Goal: Task Accomplishment & Management: Manage account settings

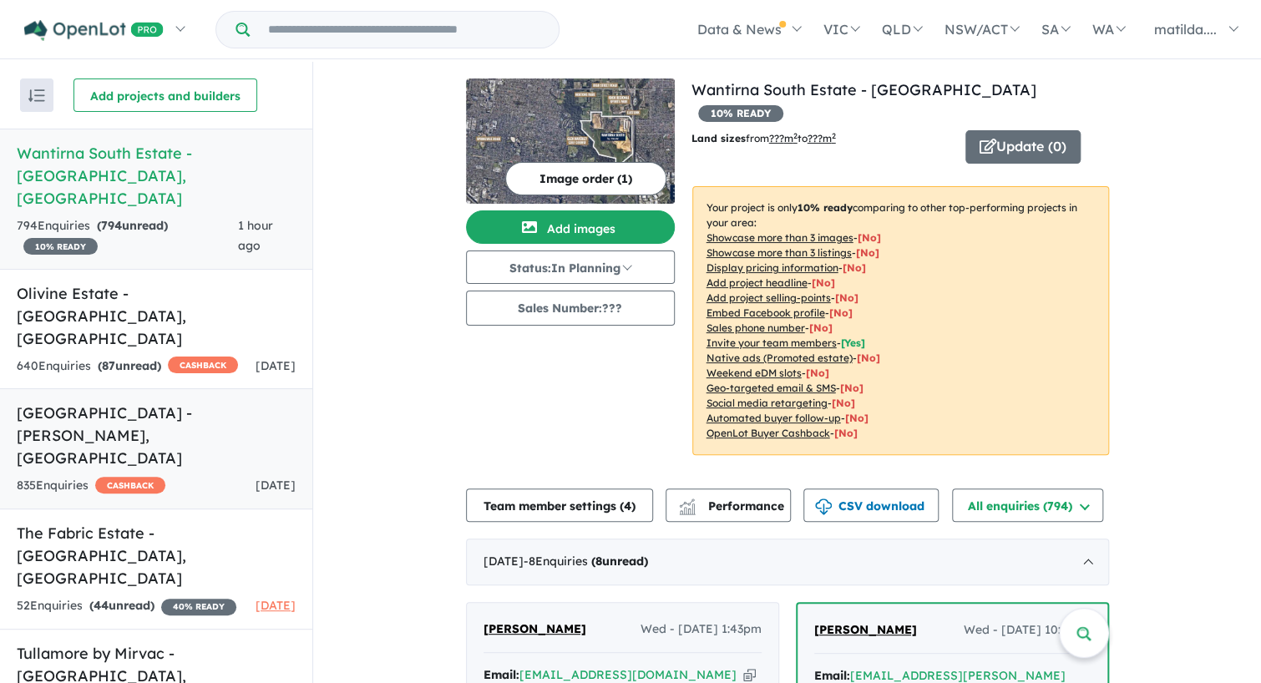
click at [174, 388] on link "[GEOGRAPHIC_DATA] - [PERSON_NAME] , [GEOGRAPHIC_DATA] 835 Enquir ies ( 0 unread…" at bounding box center [156, 448] width 312 height 121
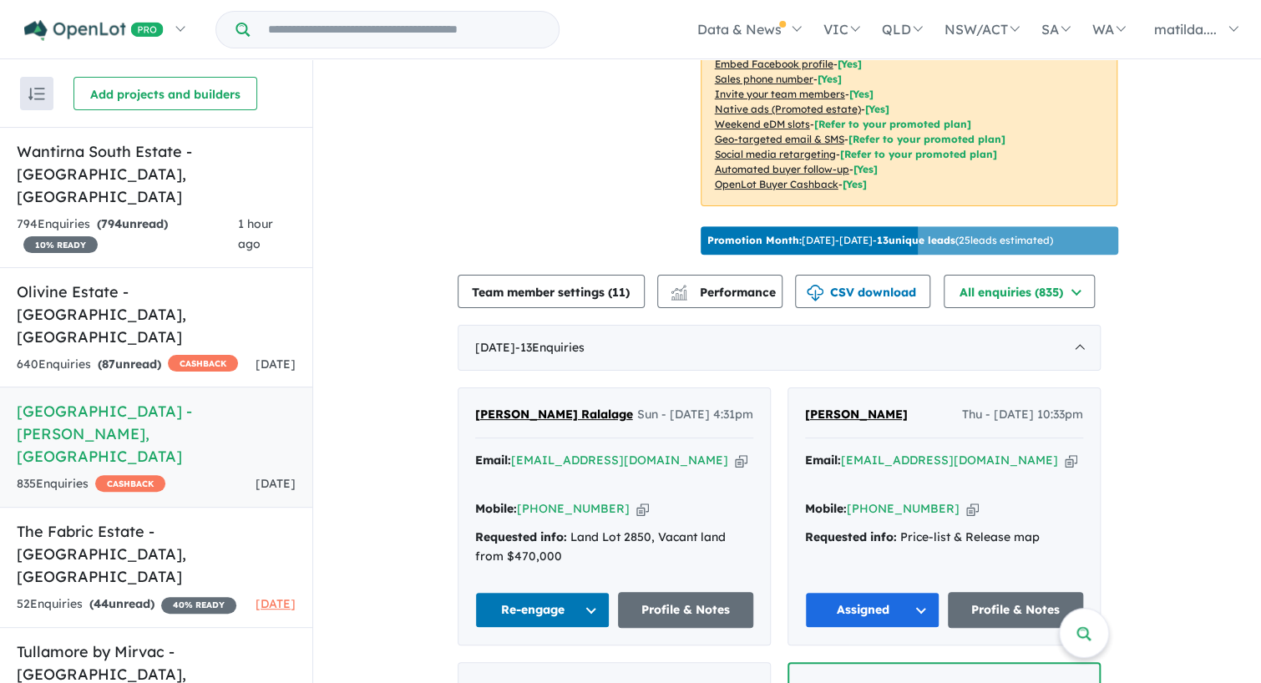
scroll to position [454, 0]
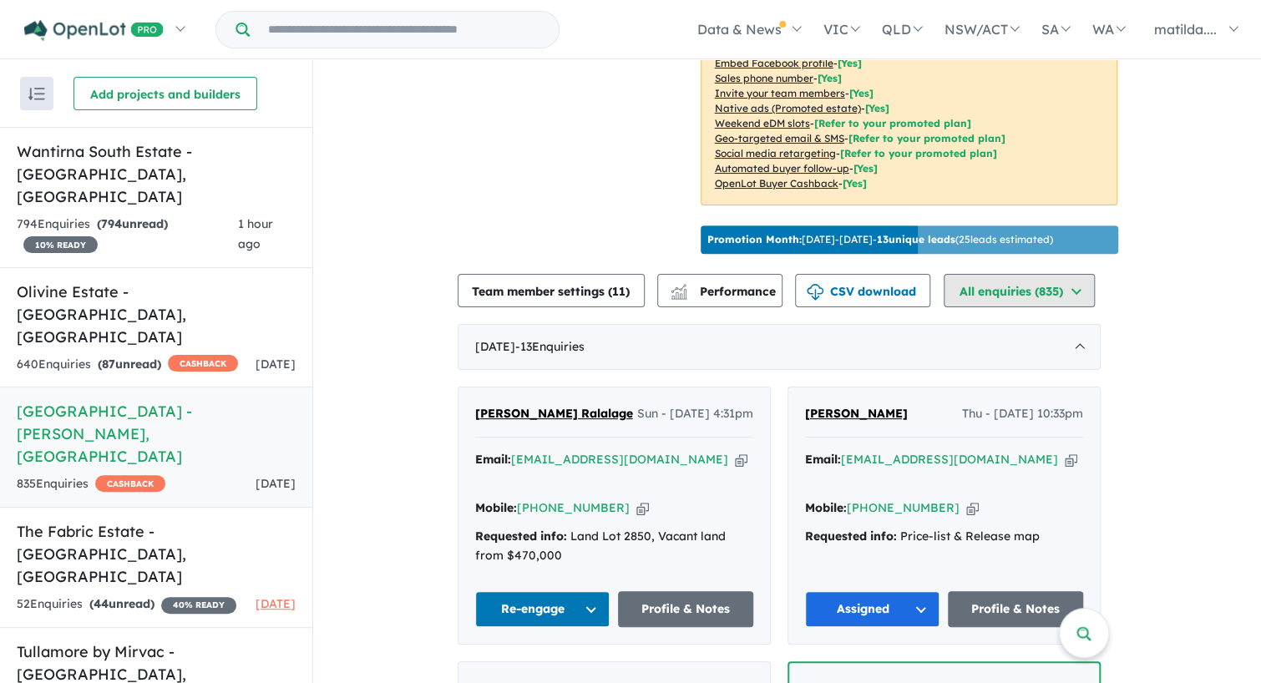
click at [1009, 274] on button "All enquiries ( 835 )" at bounding box center [1019, 290] width 151 height 33
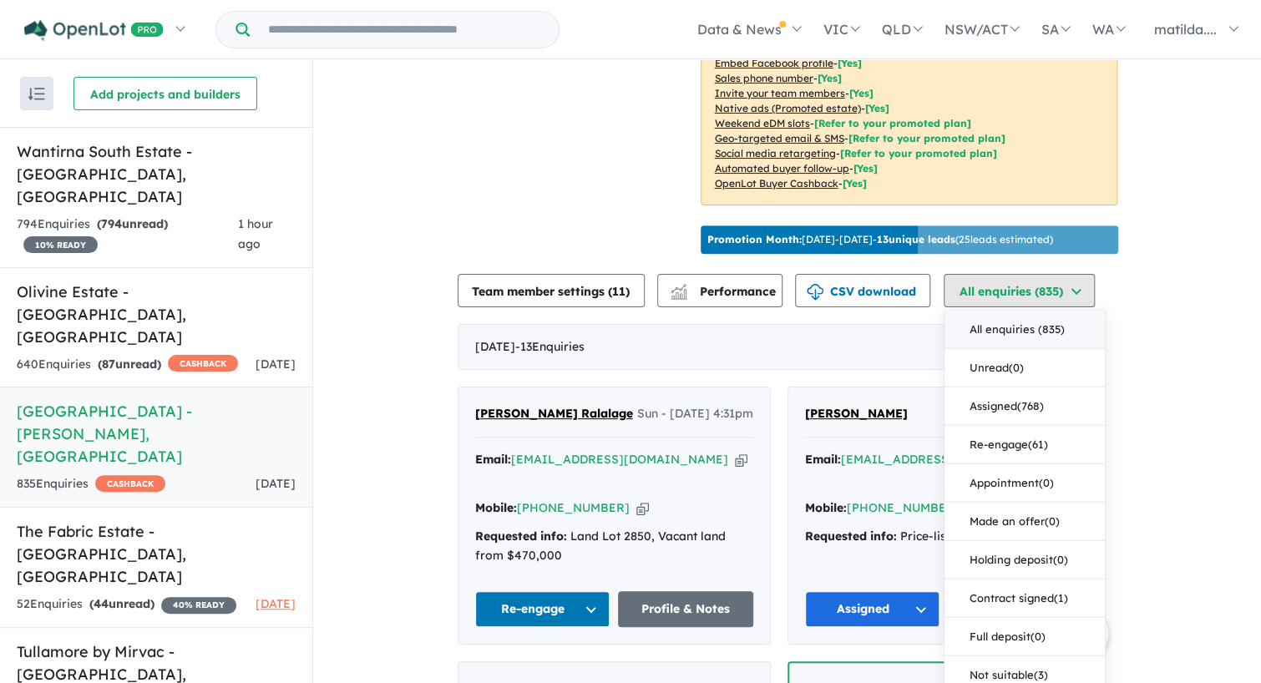
click at [1009, 274] on button "All enquiries ( 835 )" at bounding box center [1019, 290] width 151 height 33
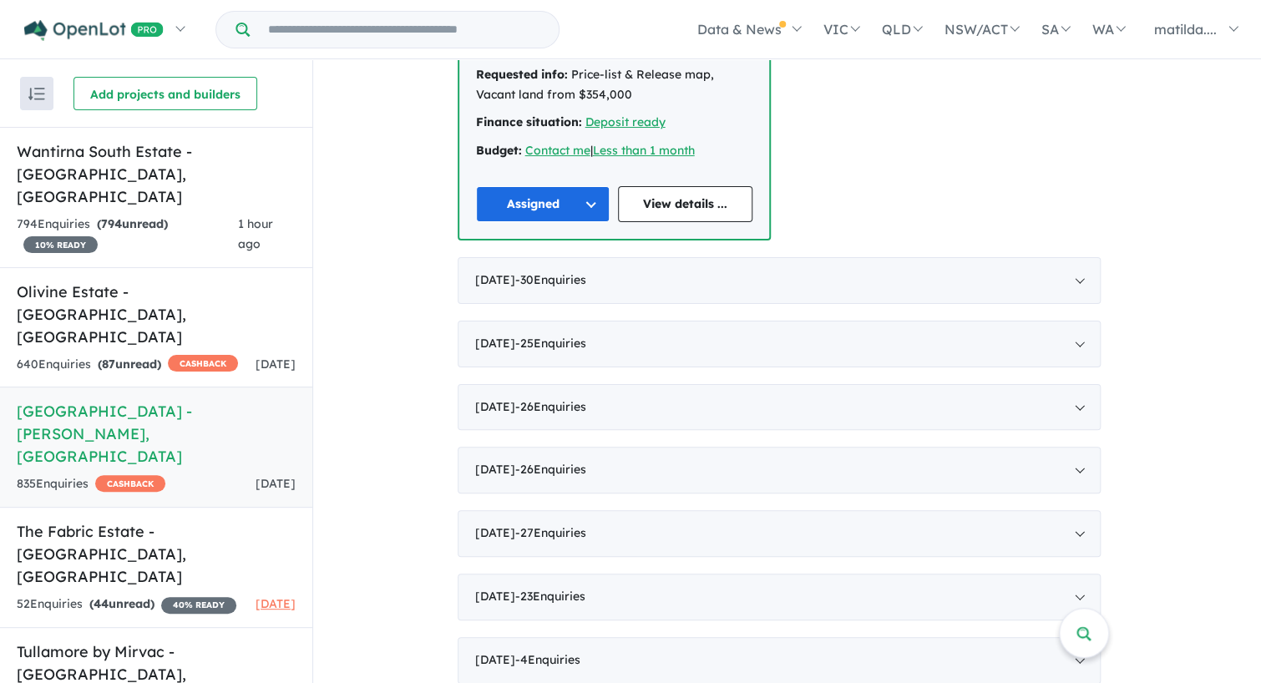
scroll to position [2728, 0]
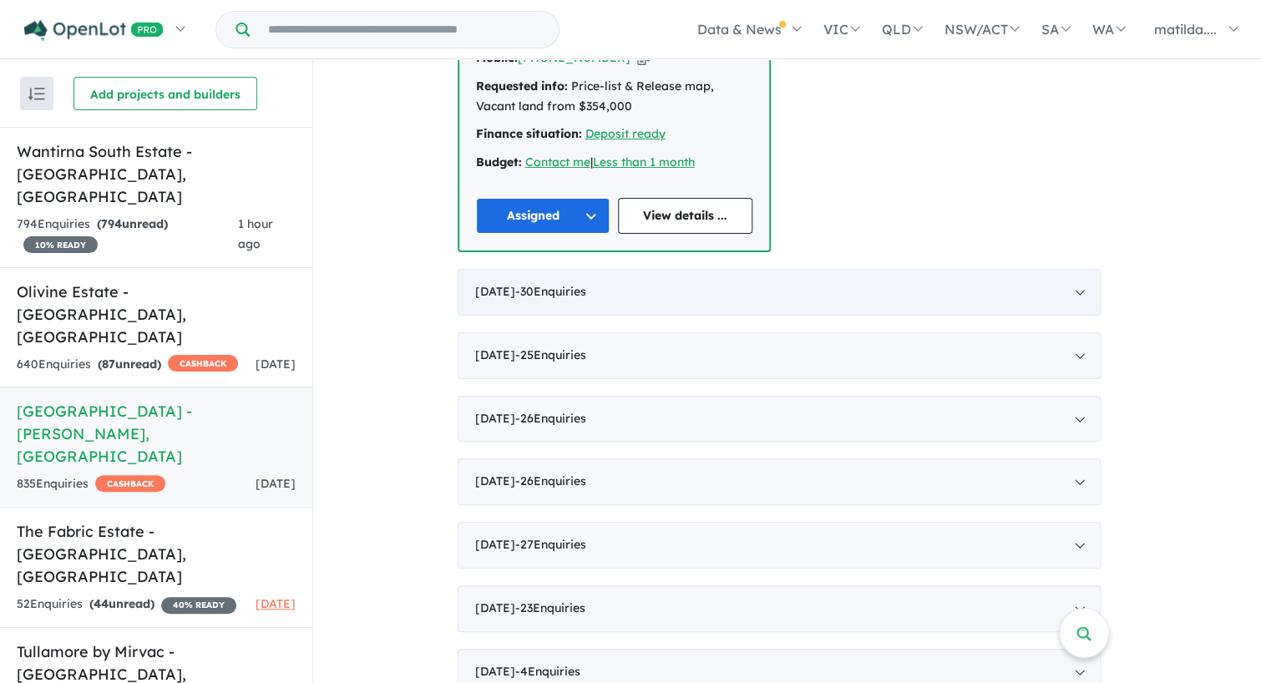
click at [875, 269] on div "[DATE] - 30 Enquir ies ( 0 unread)" at bounding box center [779, 292] width 643 height 47
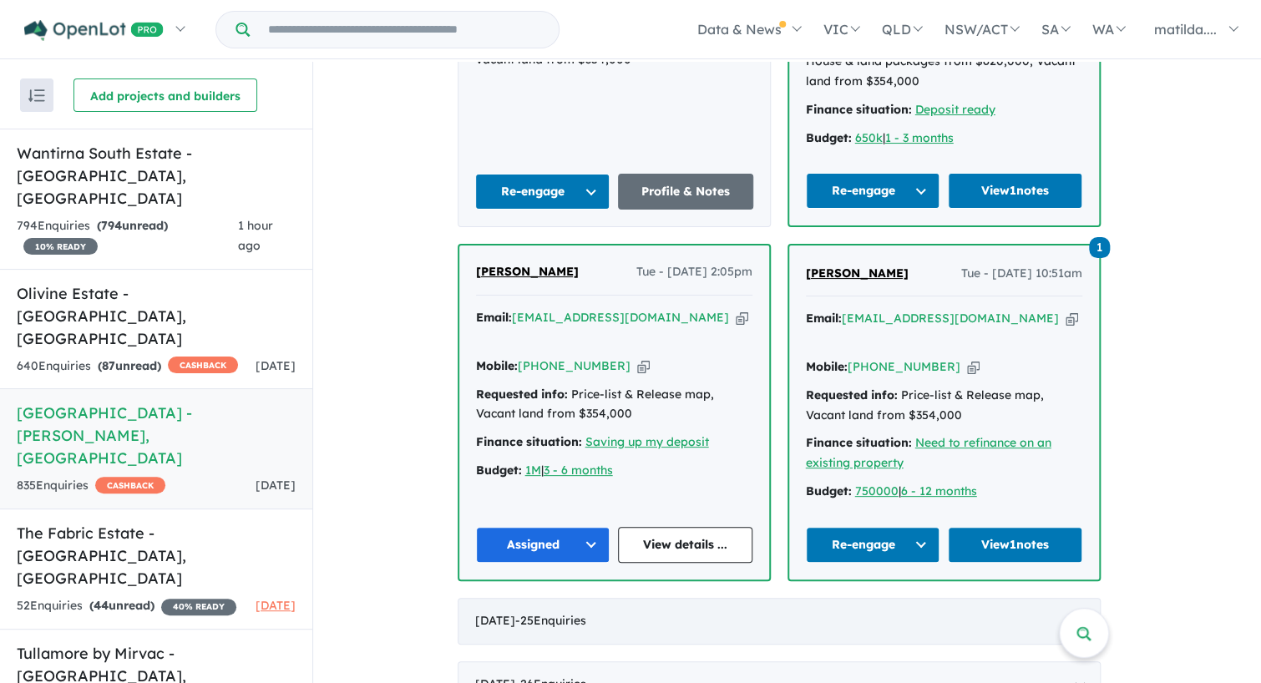
scroll to position [5134, 0]
click at [790, 599] on div "[DATE] - 25 Enquir ies ( 0 unread)" at bounding box center [779, 622] width 643 height 47
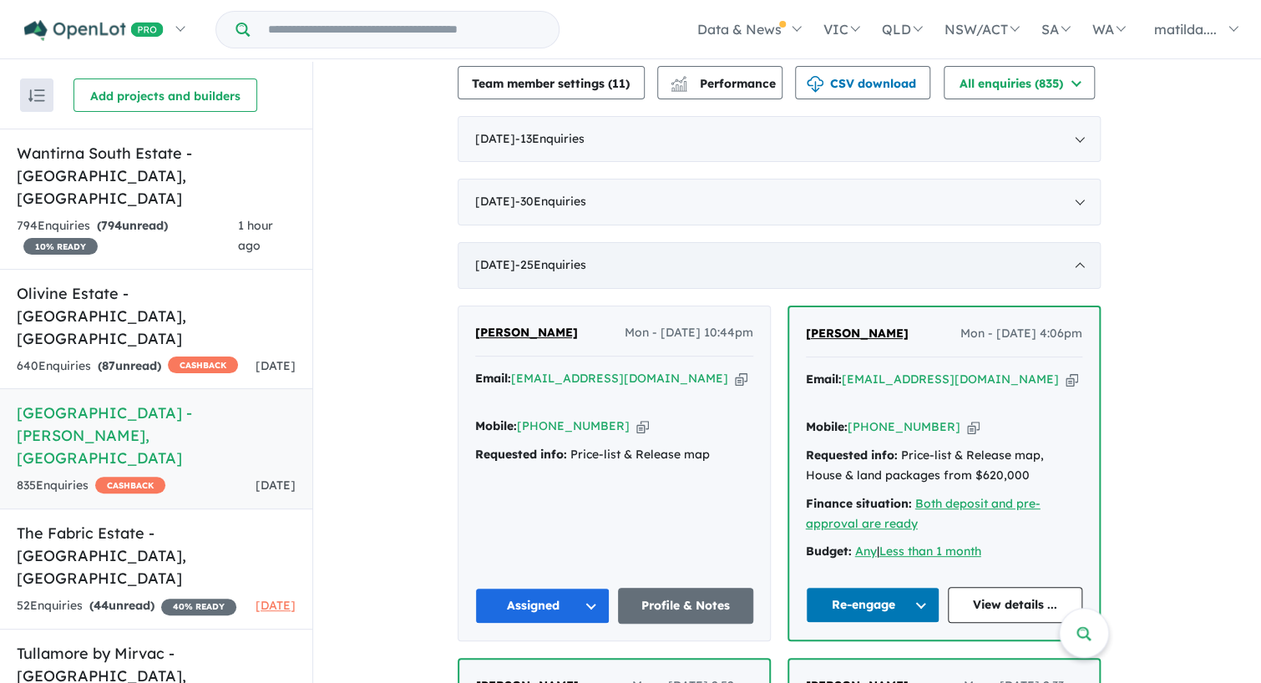
scroll to position [662, 0]
click at [879, 243] on div "[DATE] - 25 Enquir ies ( 0 unread)" at bounding box center [779, 266] width 643 height 47
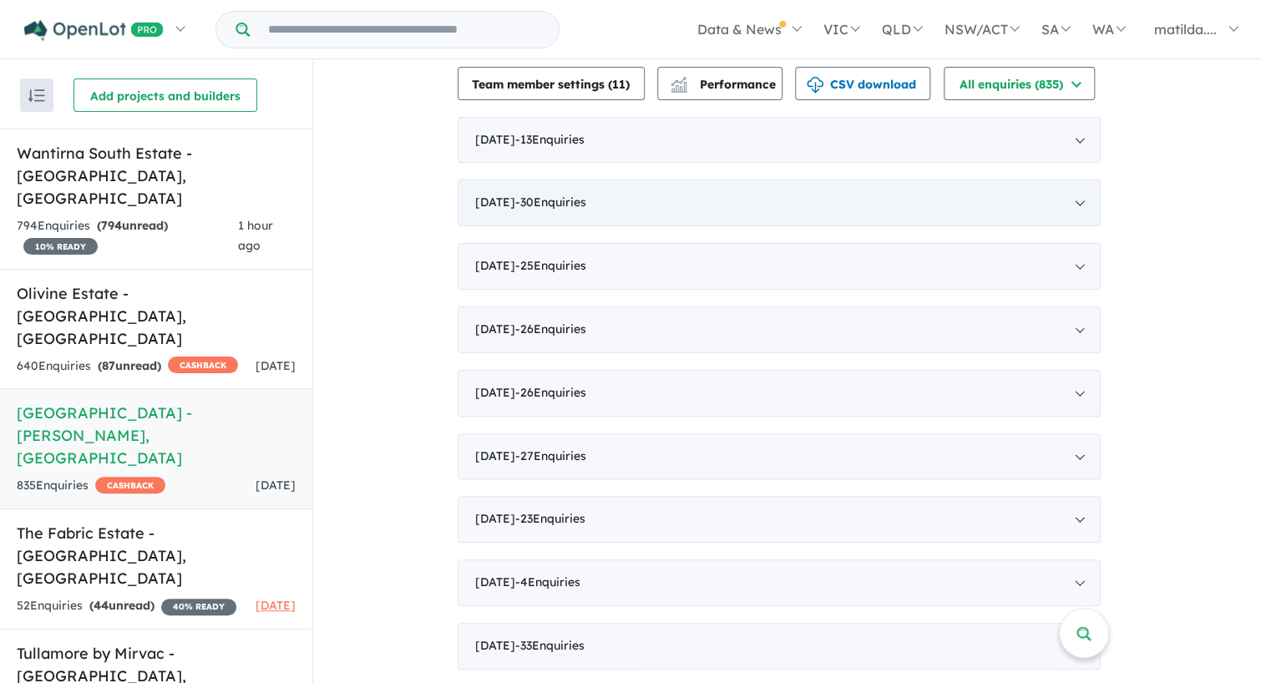
click at [861, 180] on div "[DATE] - 30 Enquir ies ( 0 unread)" at bounding box center [779, 203] width 643 height 47
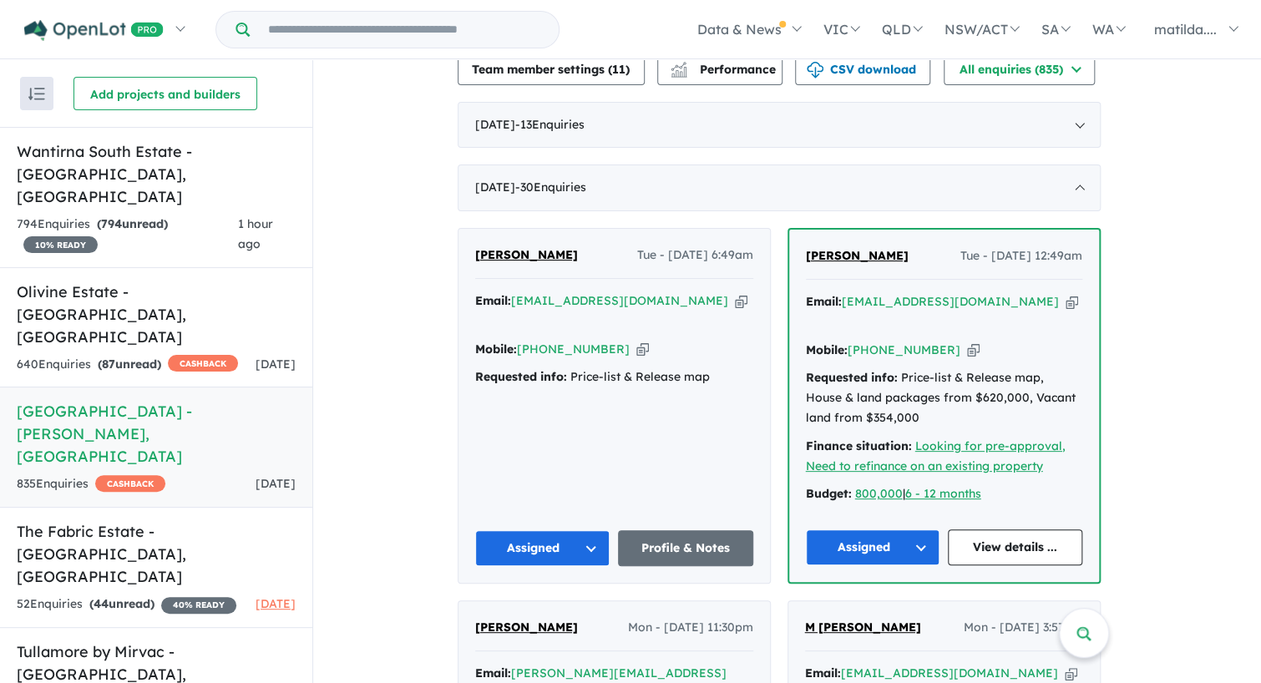
scroll to position [675, 0]
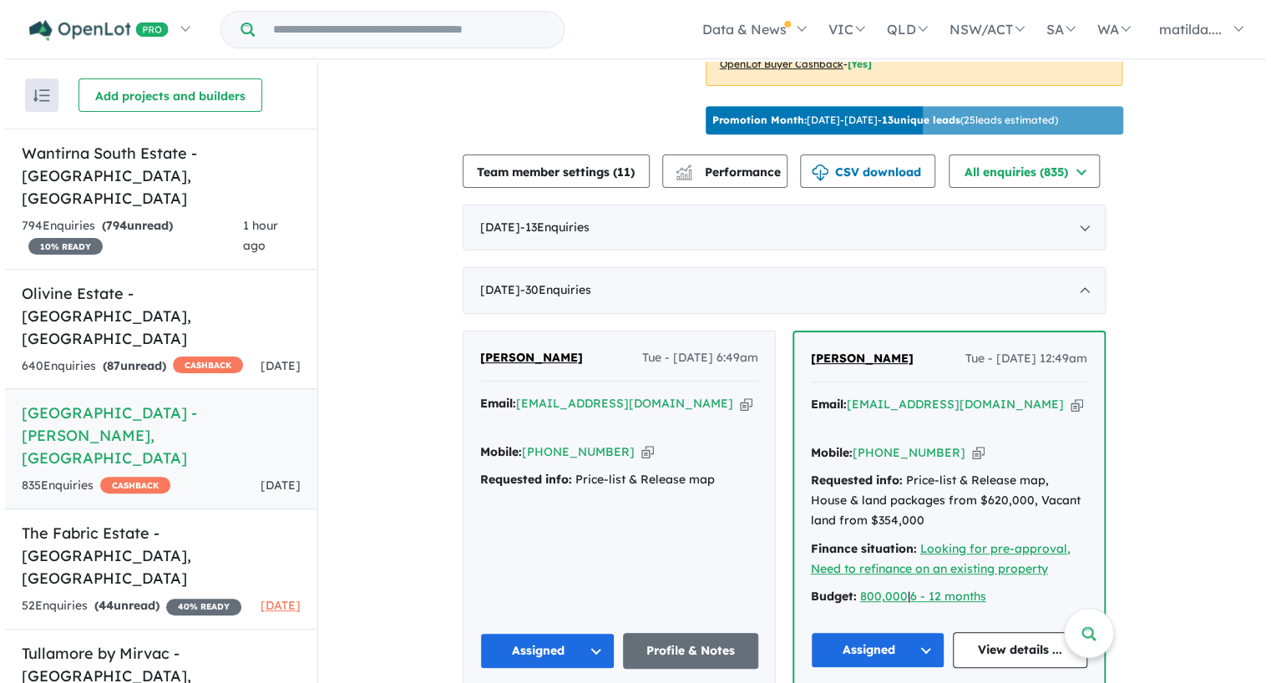
scroll to position [0, 0]
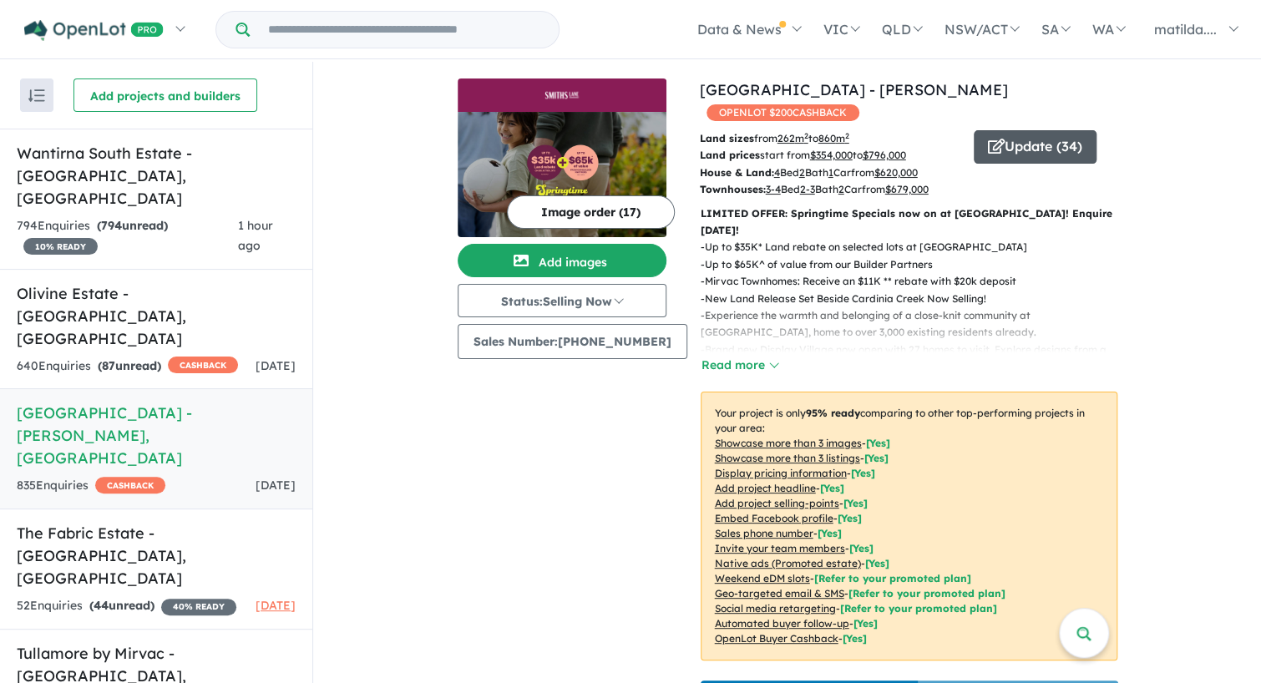
click at [1057, 134] on button "Update ( 34 )" at bounding box center [1035, 146] width 123 height 33
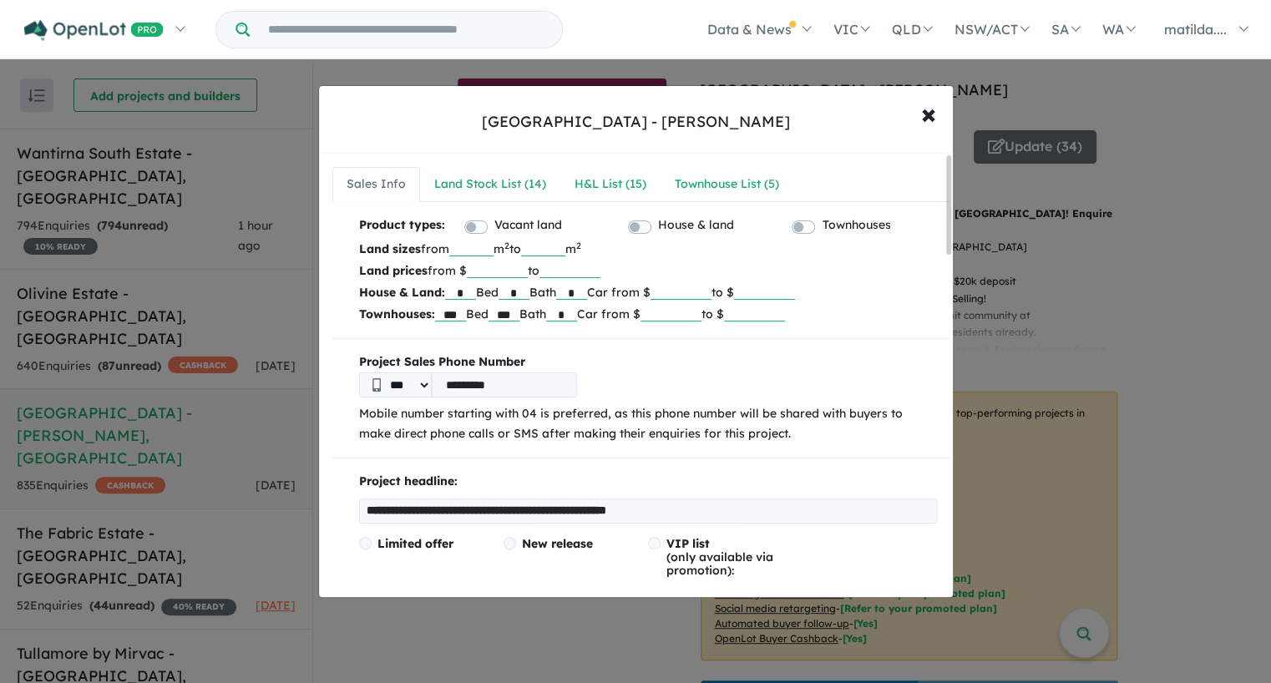
click at [508, 272] on input "******" at bounding box center [497, 269] width 61 height 17
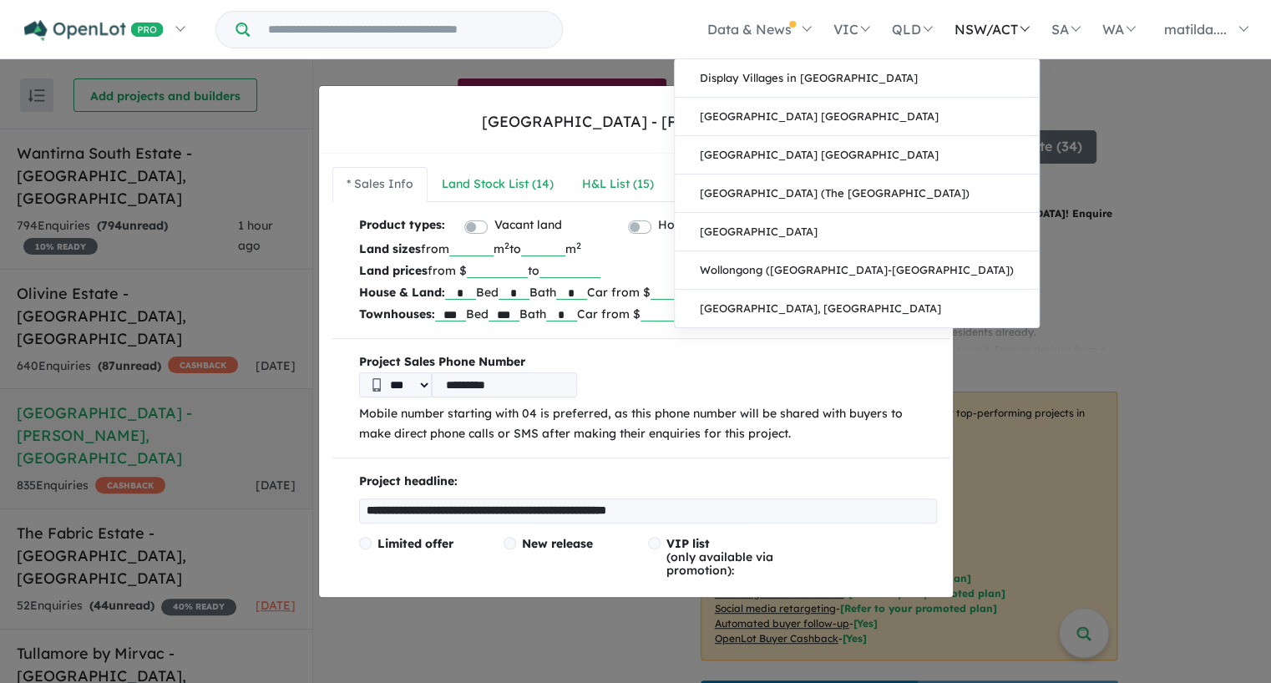
type input "******"
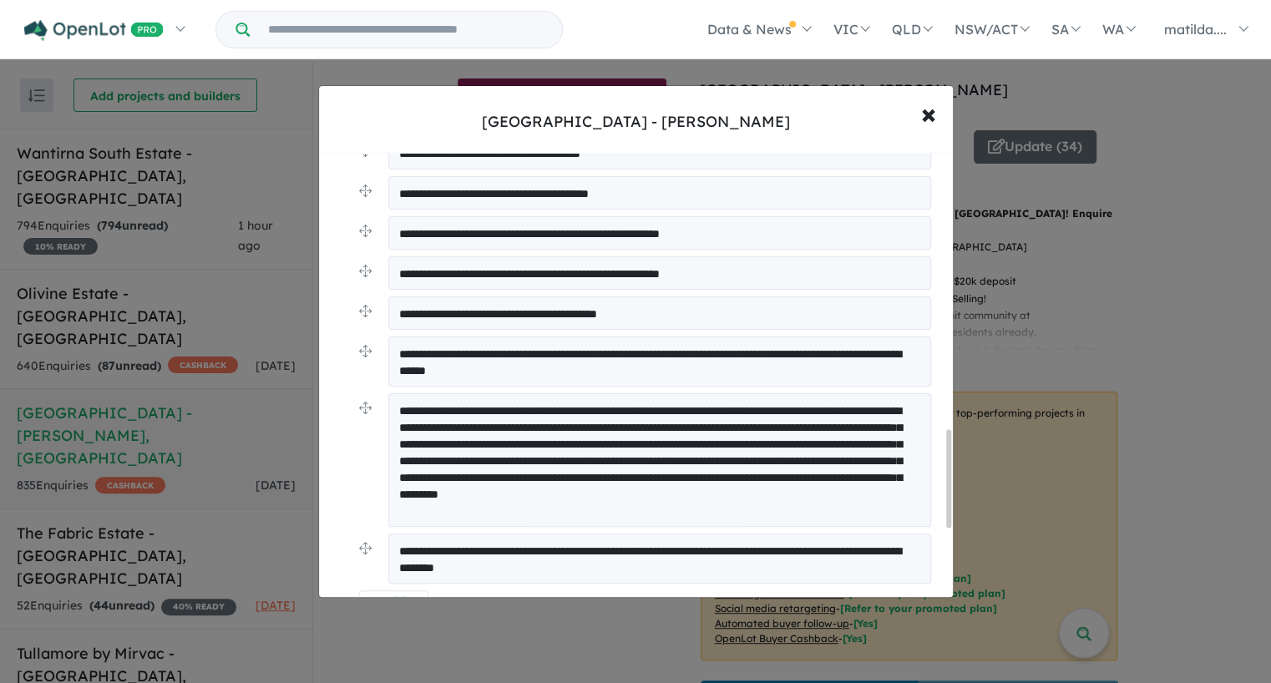
scroll to position [1567, 0]
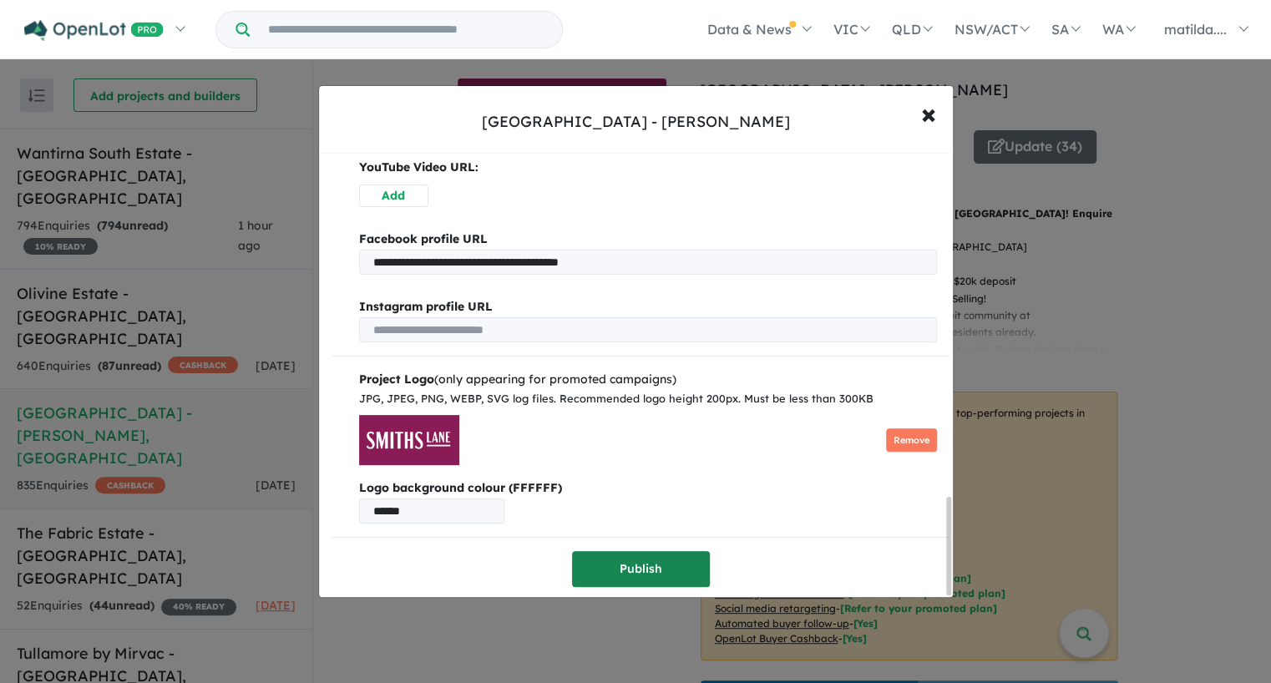
click at [631, 556] on button "Publish" at bounding box center [641, 569] width 138 height 36
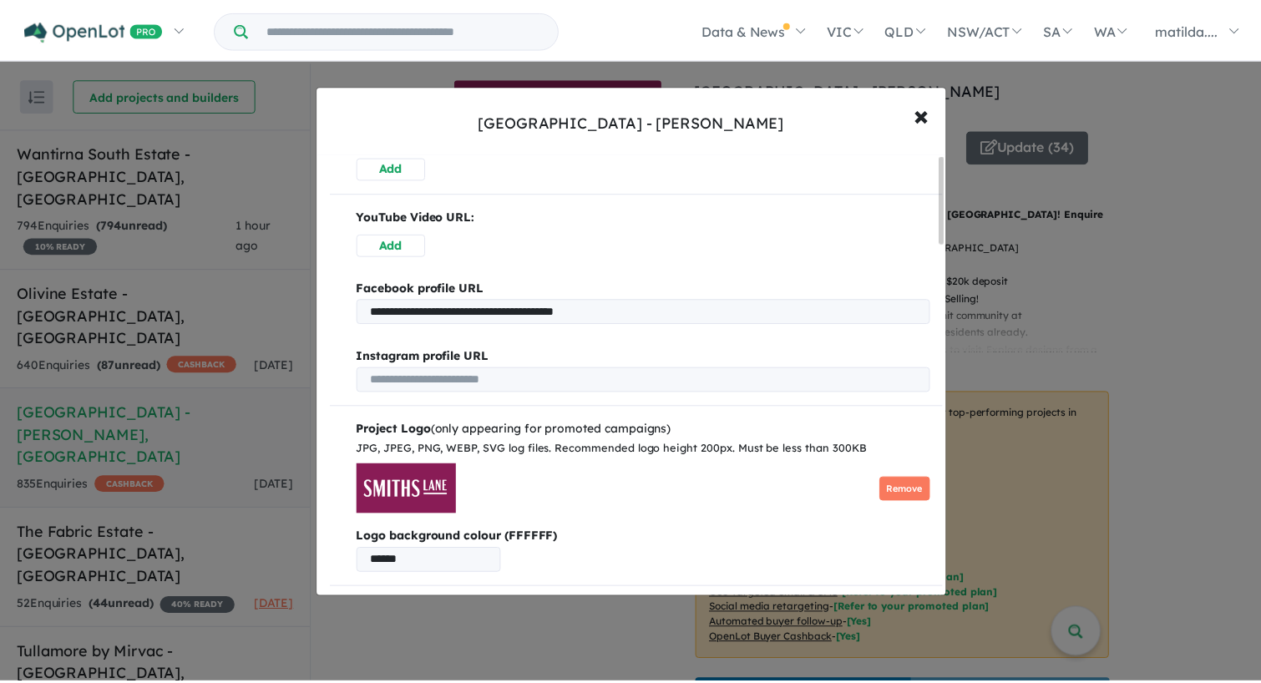
scroll to position [0, 0]
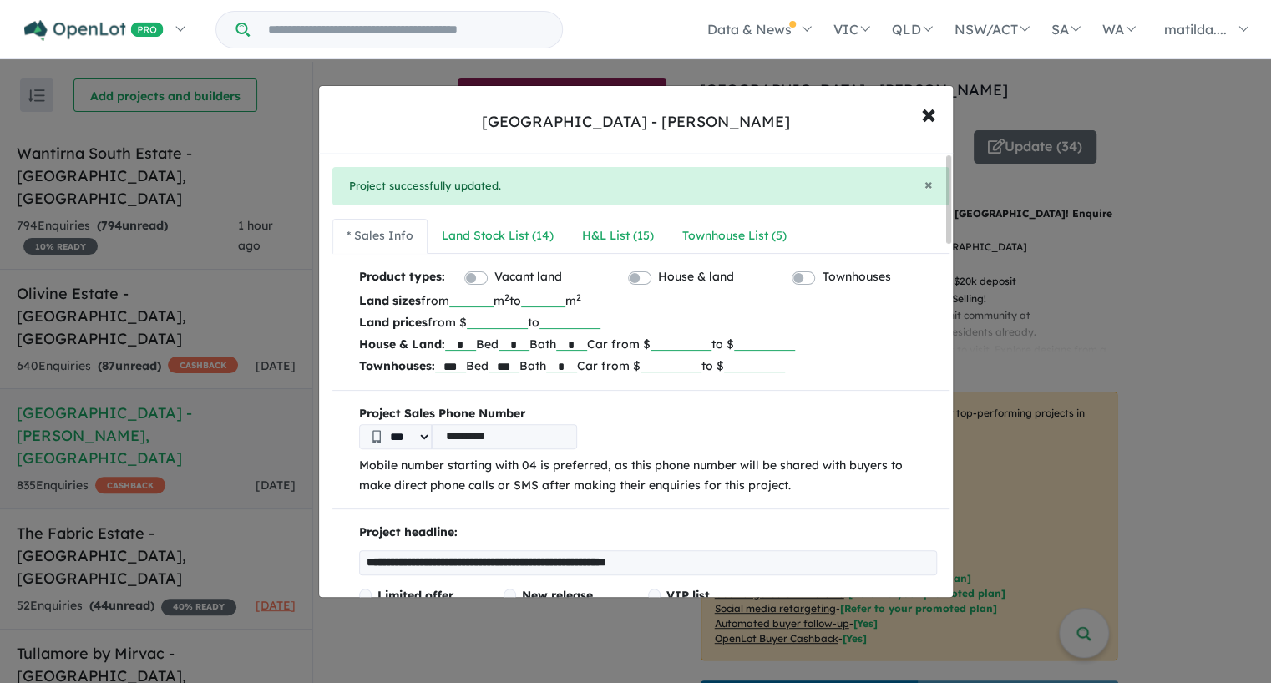
click at [1173, 398] on div "**********" at bounding box center [635, 341] width 1271 height 683
